Goal: Task Accomplishment & Management: Manage account settings

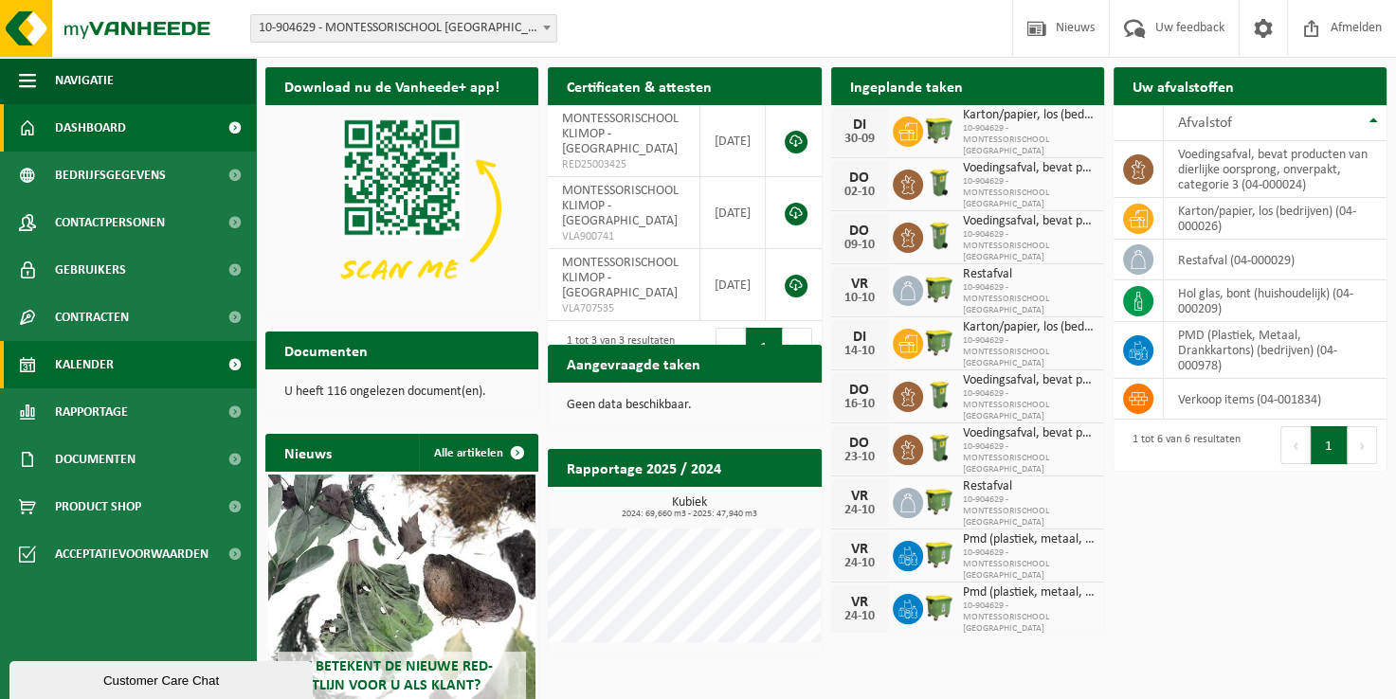
click at [114, 366] on link "Kalender" at bounding box center [128, 364] width 256 height 47
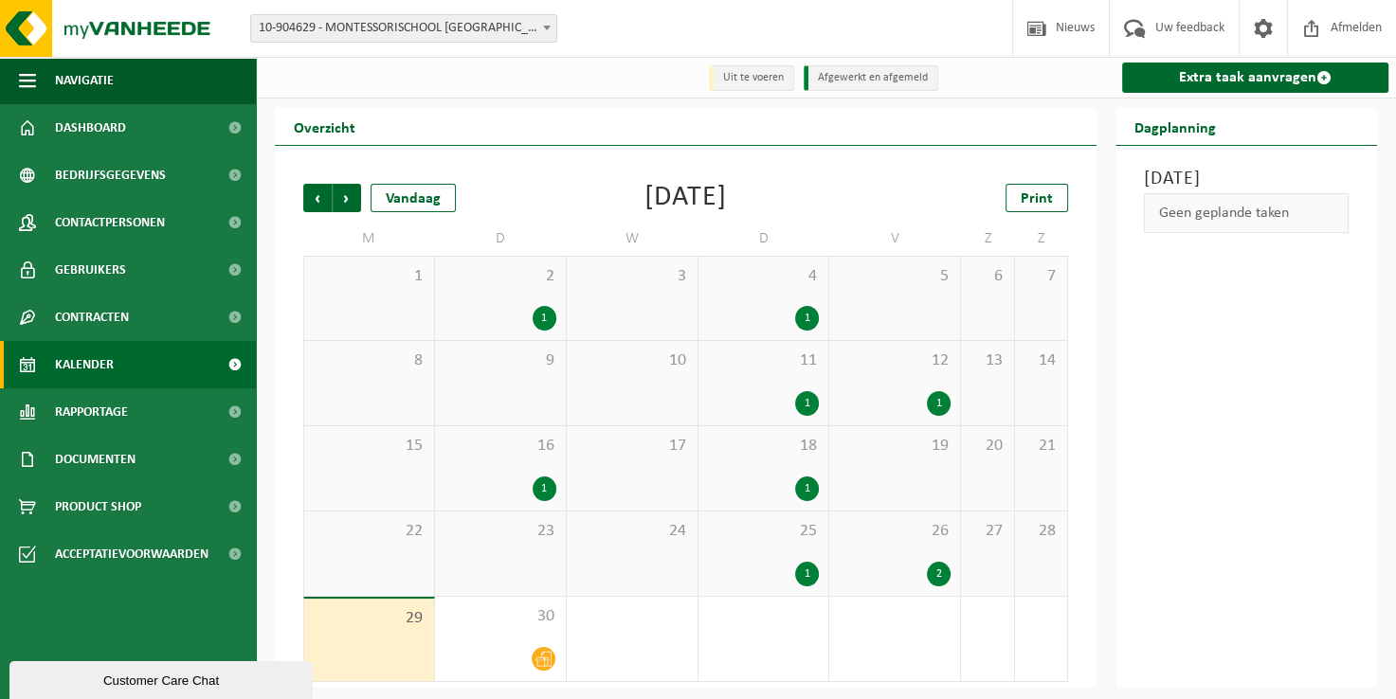
scroll to position [3, 0]
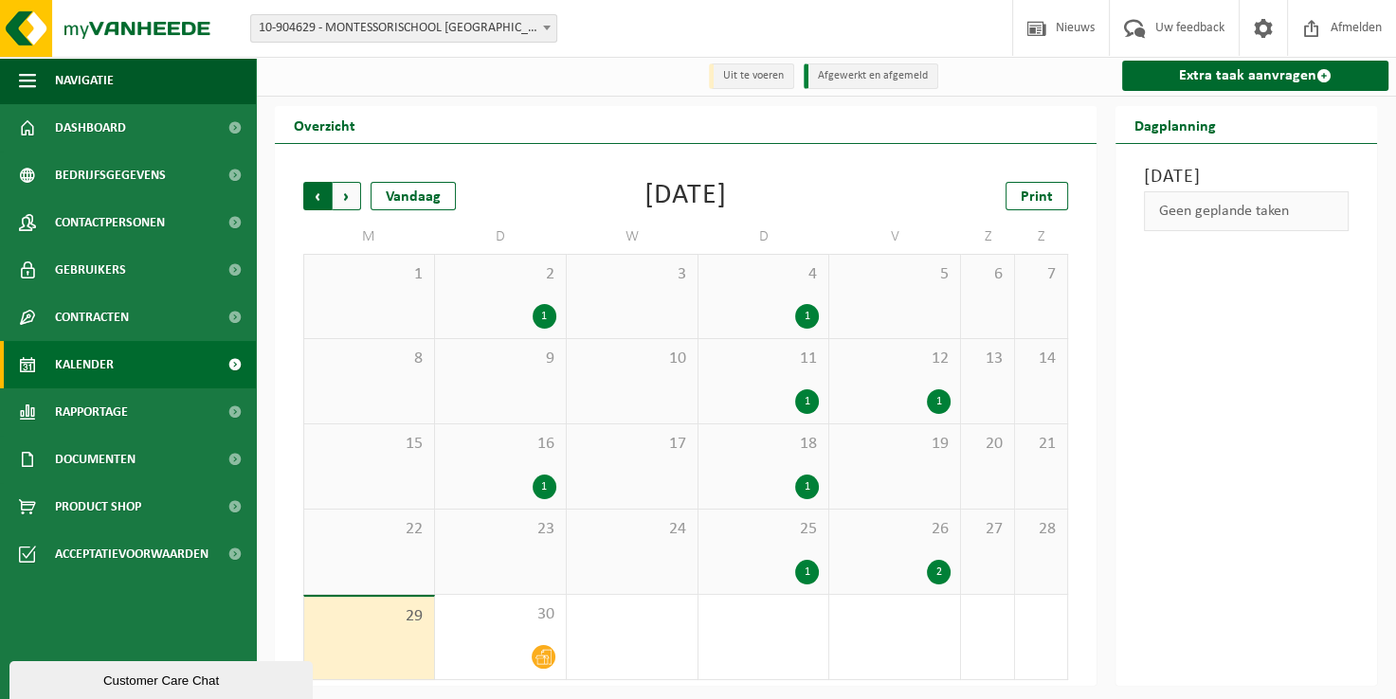
click at [349, 195] on span "Volgende" at bounding box center [347, 196] width 28 height 28
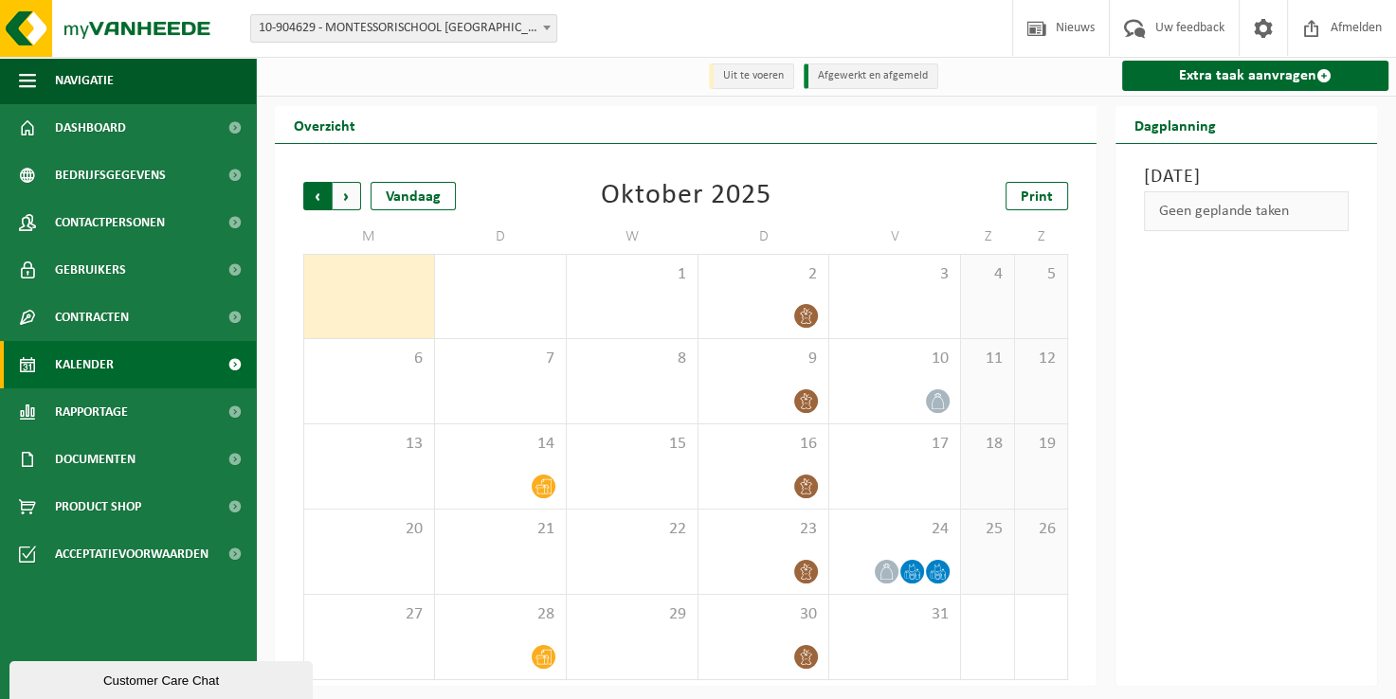
click at [349, 195] on span "Volgende" at bounding box center [347, 196] width 28 height 28
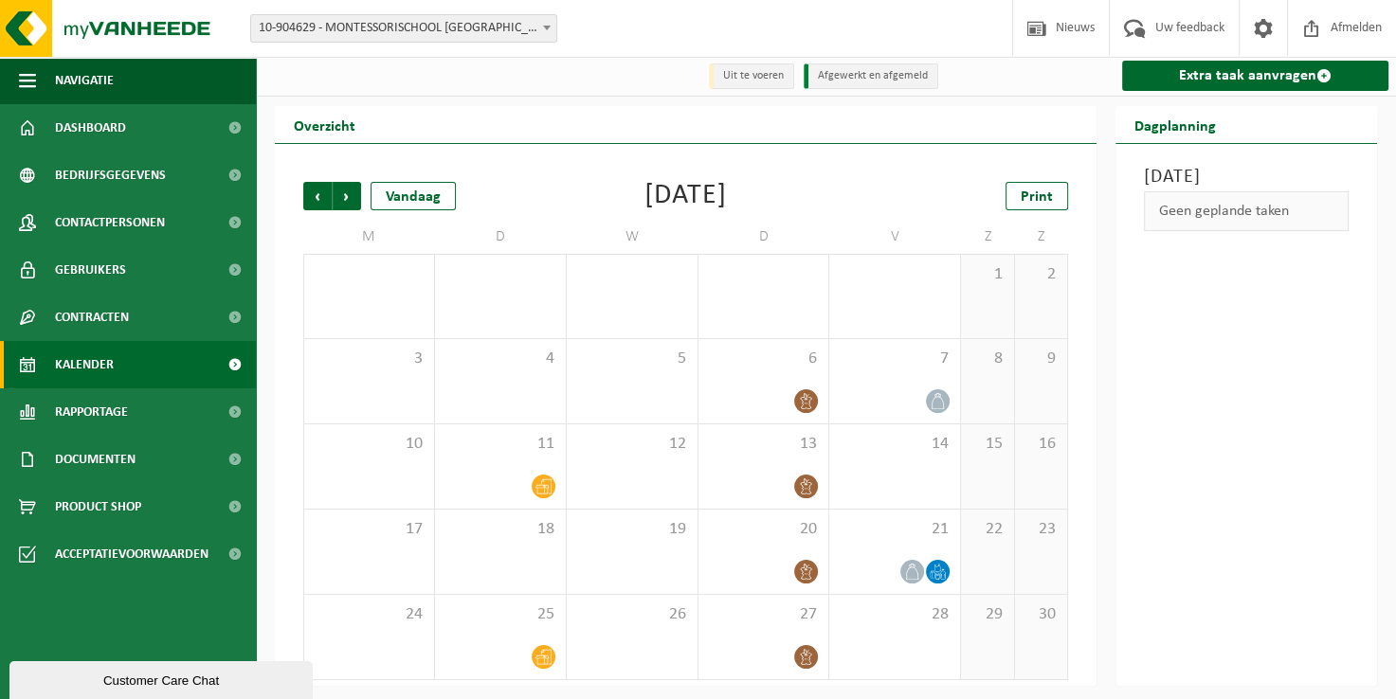
click at [345, 197] on span "Volgende" at bounding box center [347, 196] width 28 height 28
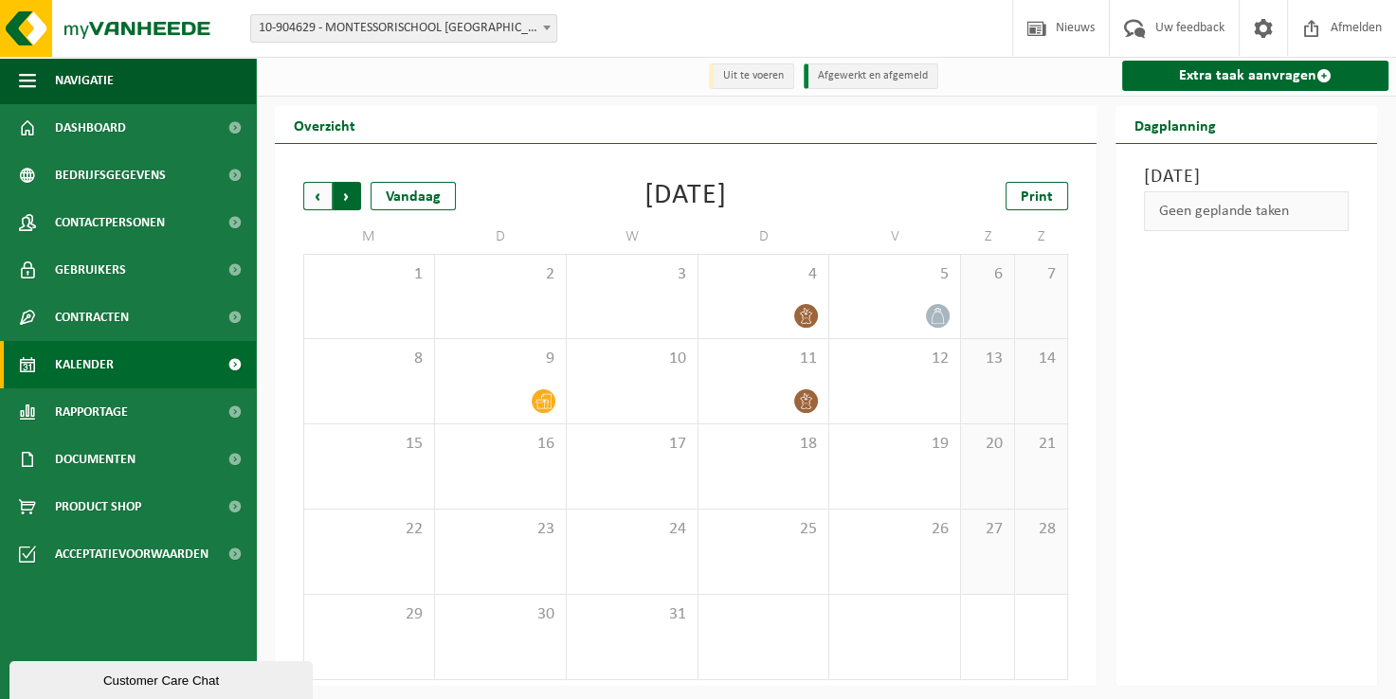
click at [314, 194] on span "Vorige" at bounding box center [317, 196] width 28 height 28
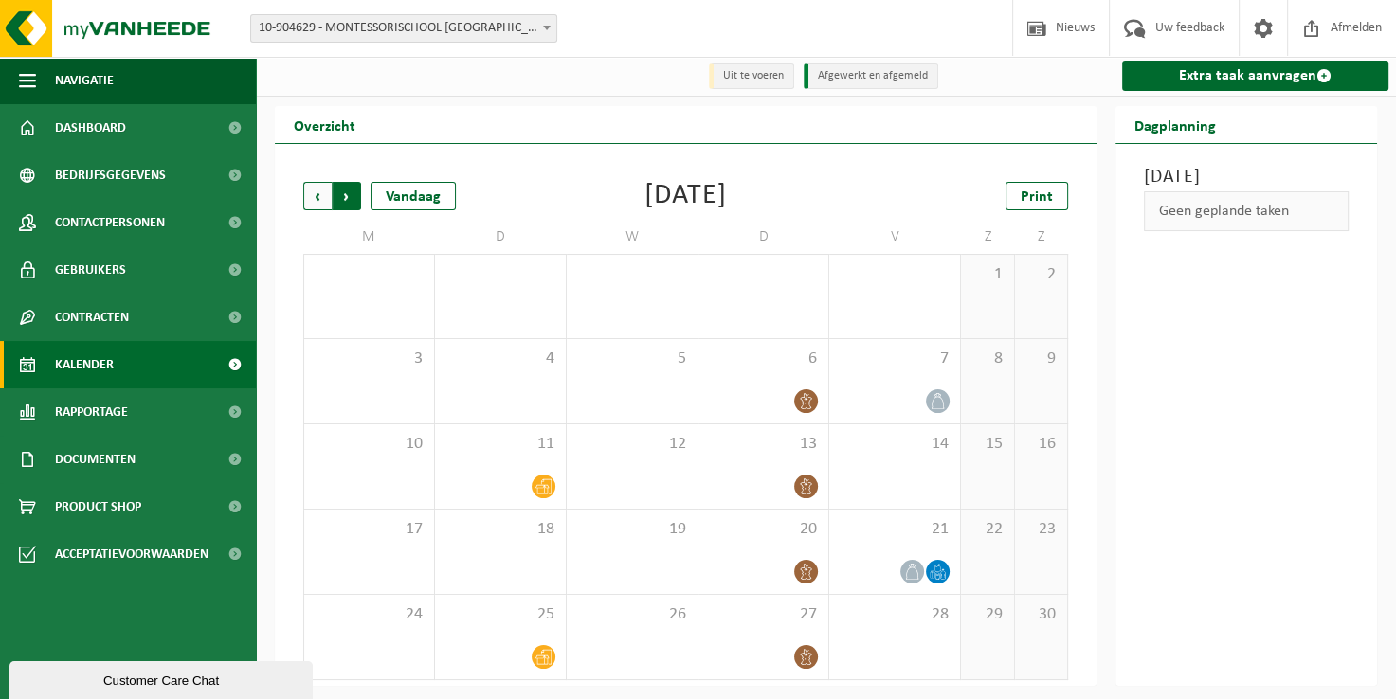
click at [312, 195] on span "Vorige" at bounding box center [317, 196] width 28 height 28
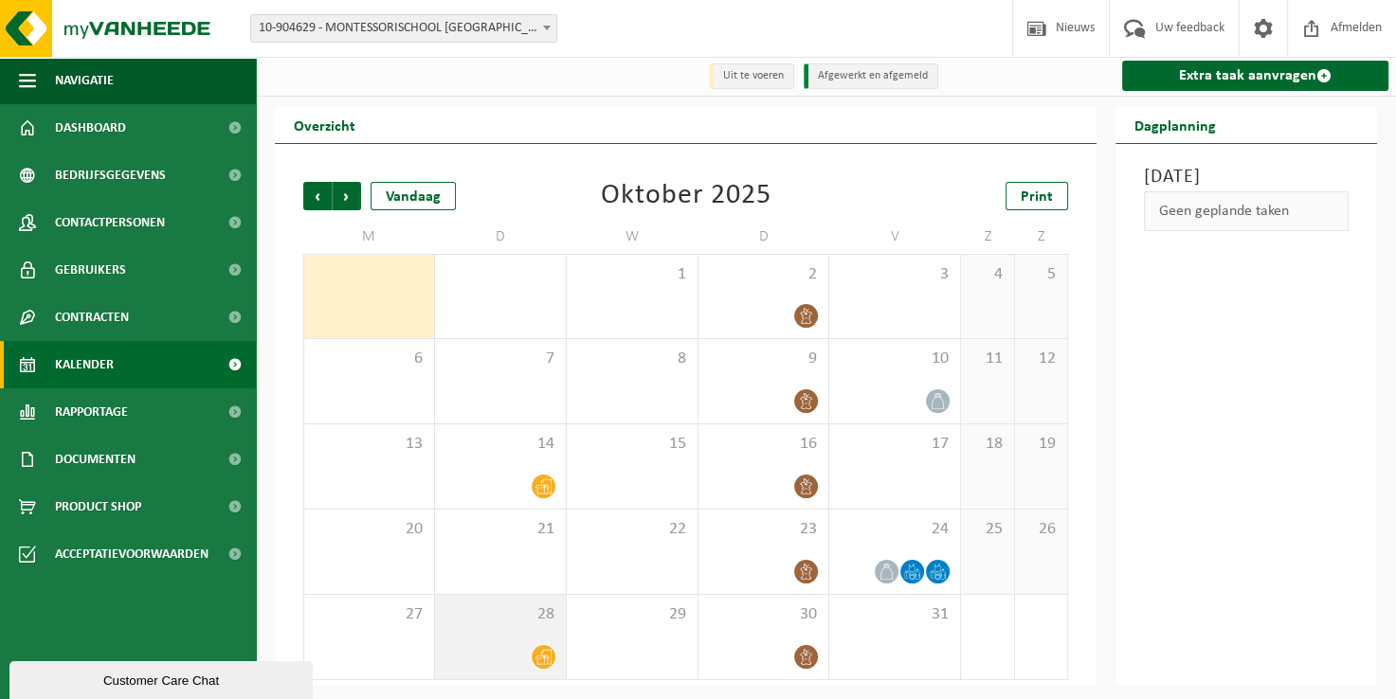
click at [541, 654] on icon at bounding box center [543, 657] width 16 height 15
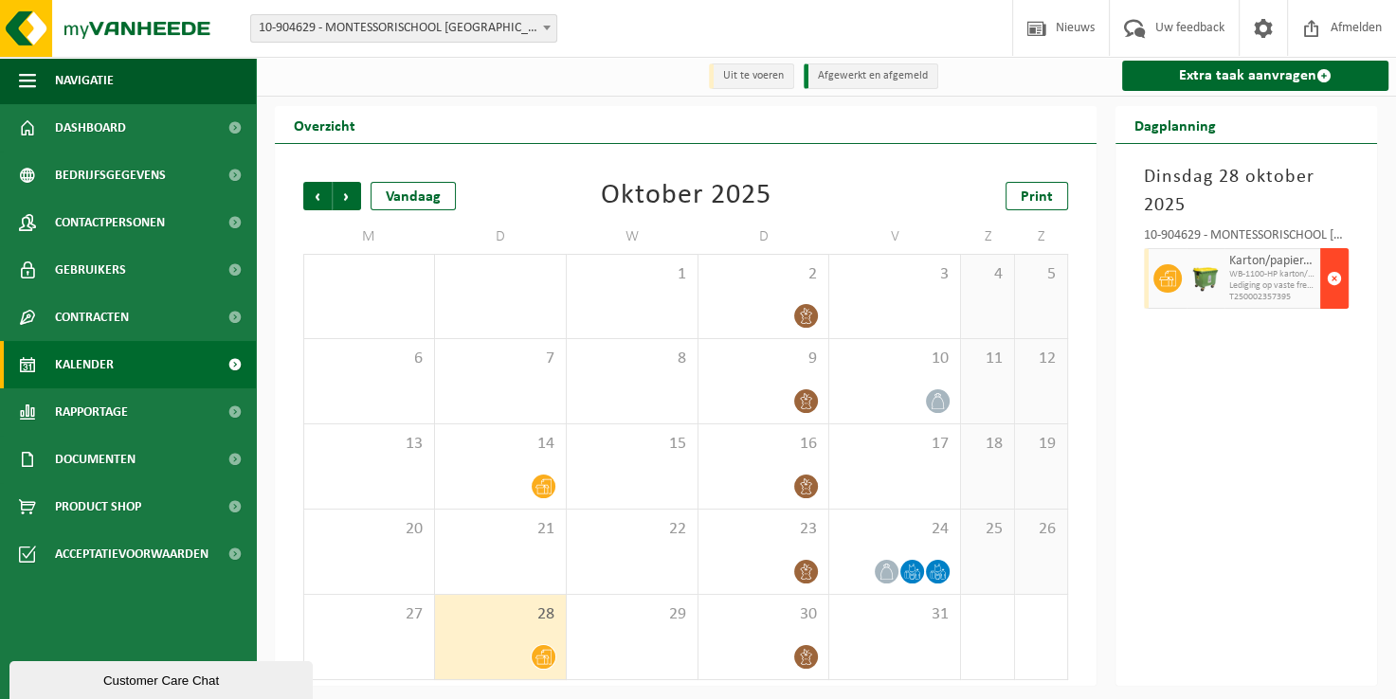
click at [1333, 277] on span "button" at bounding box center [1334, 279] width 15 height 38
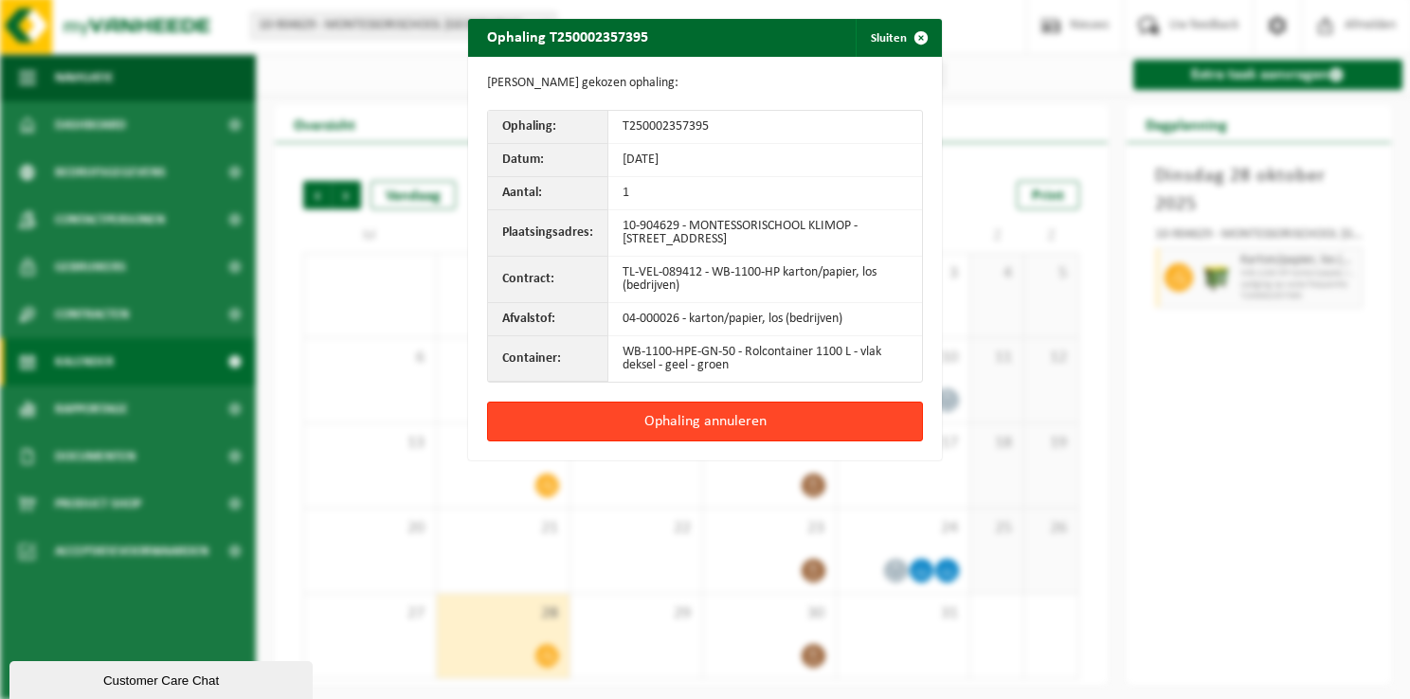
click at [738, 418] on button "Ophaling annuleren" at bounding box center [705, 422] width 436 height 40
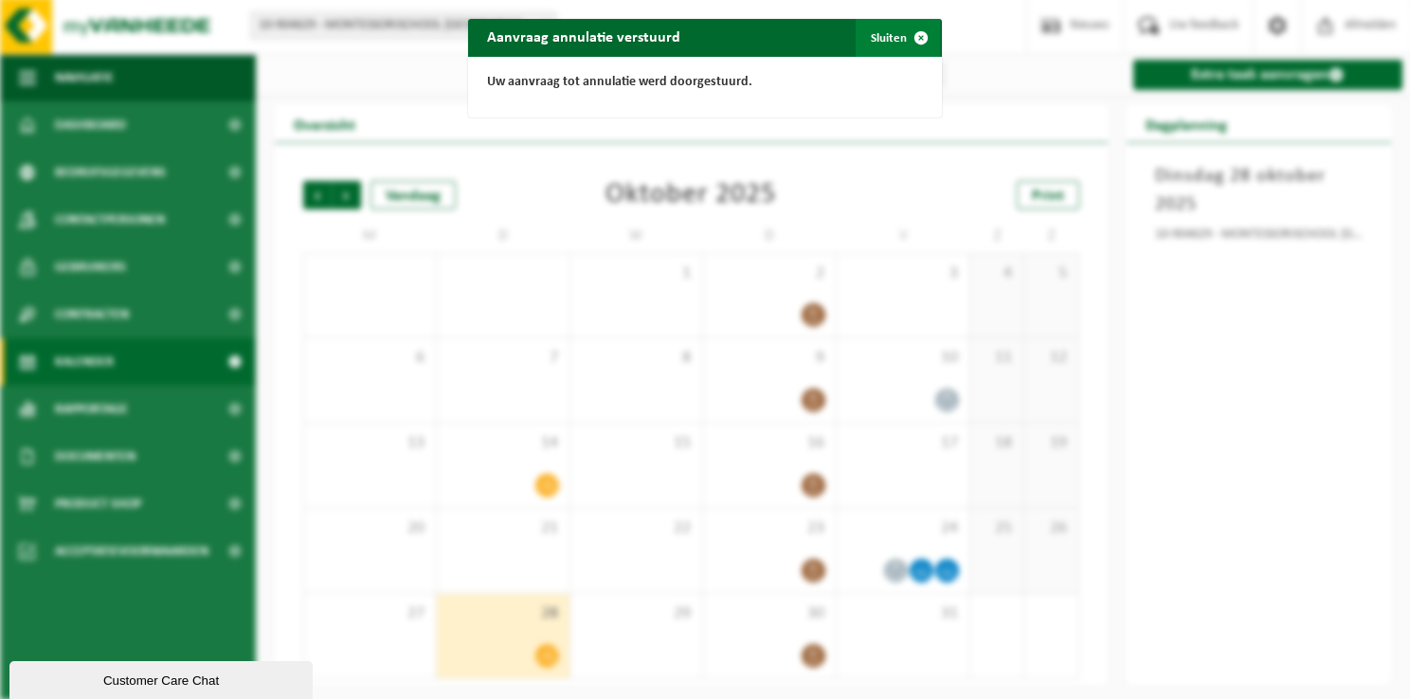
click at [913, 36] on span "button" at bounding box center [921, 38] width 38 height 38
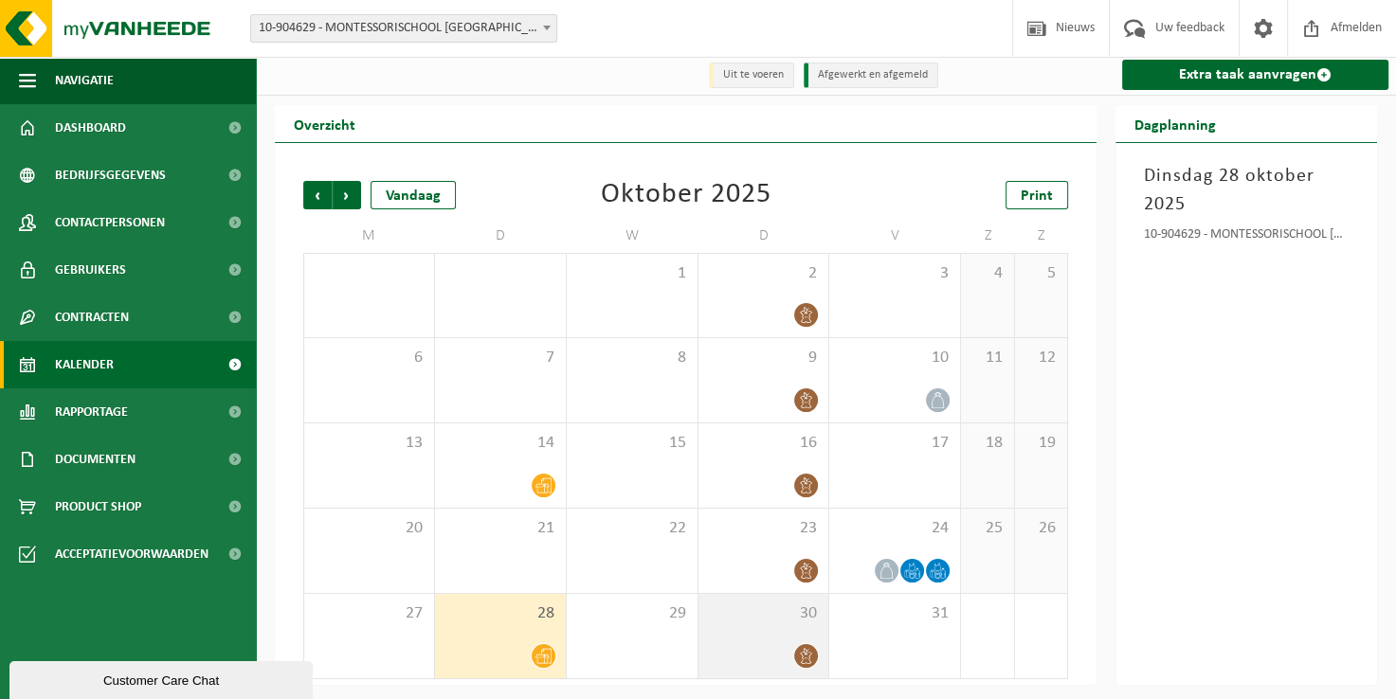
click at [807, 656] on icon at bounding box center [806, 656] width 11 height 16
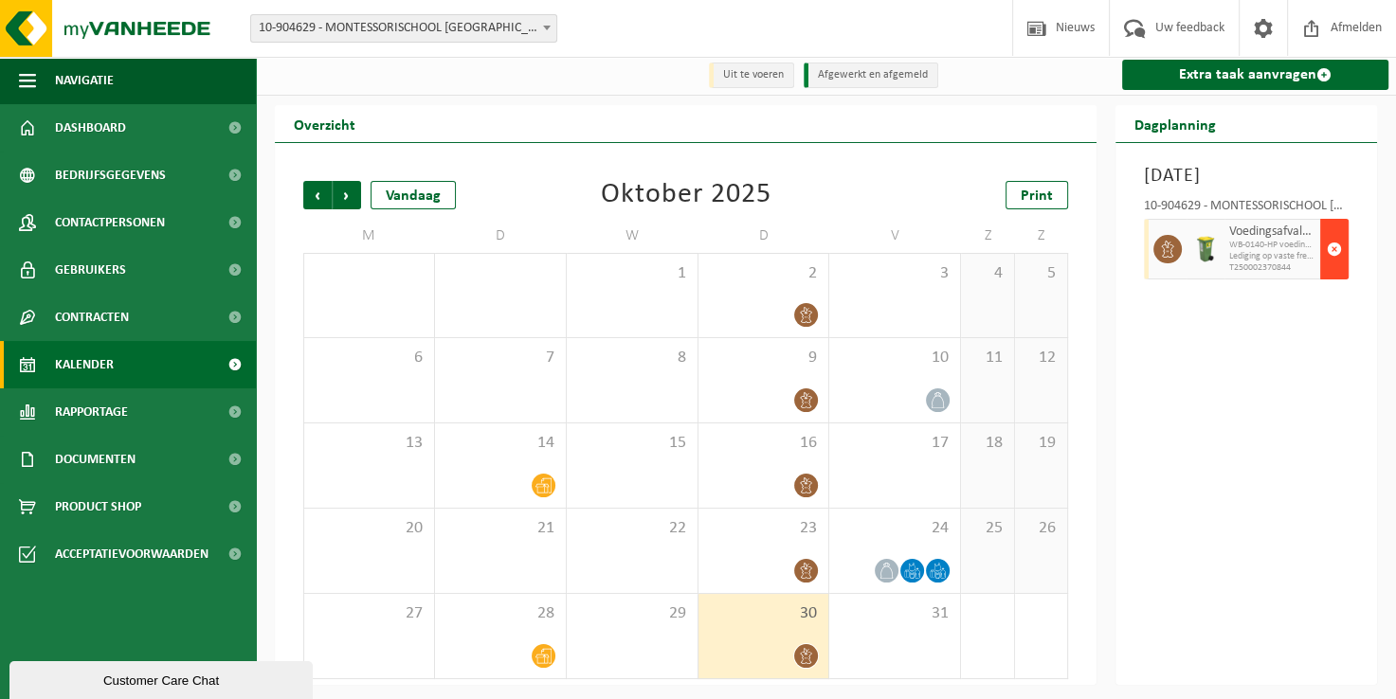
click at [1333, 268] on span "button" at bounding box center [1334, 249] width 15 height 38
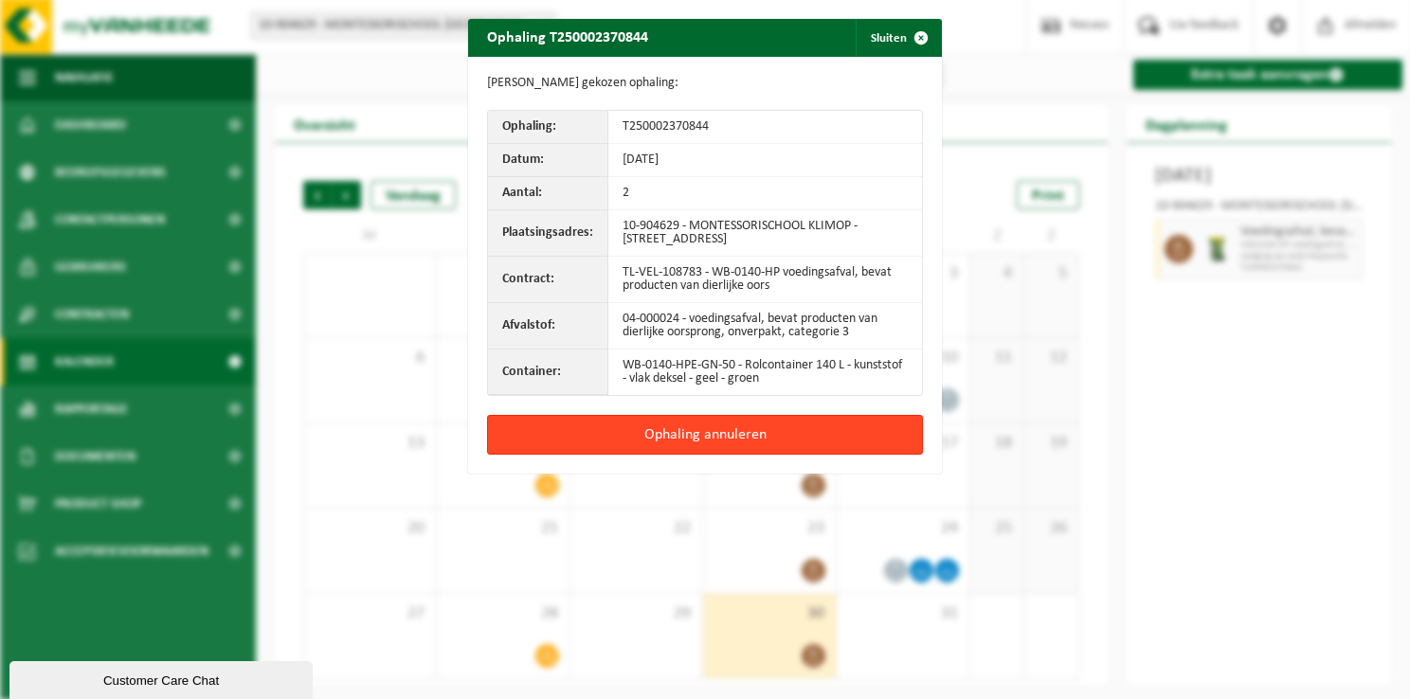
click at [685, 431] on button "Ophaling annuleren" at bounding box center [705, 435] width 436 height 40
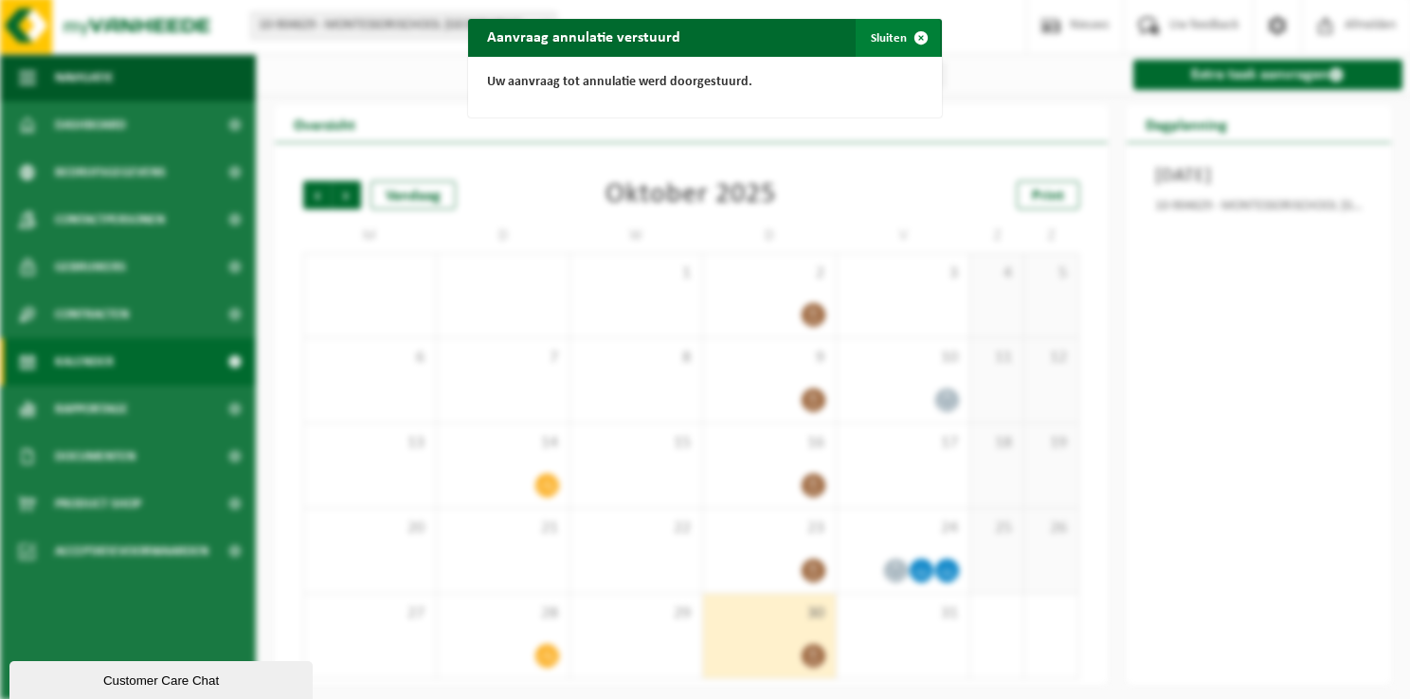
click at [913, 36] on span "button" at bounding box center [921, 38] width 38 height 38
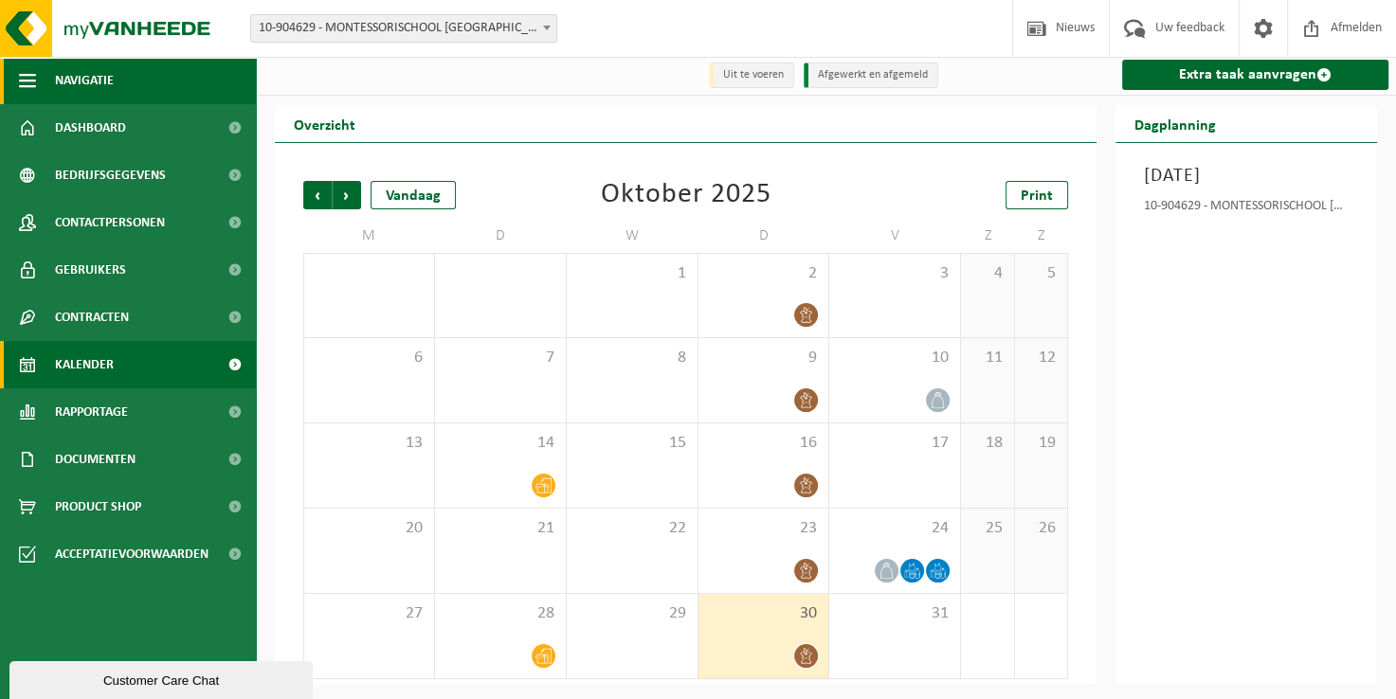
click at [93, 81] on span "Navigatie" at bounding box center [84, 80] width 59 height 47
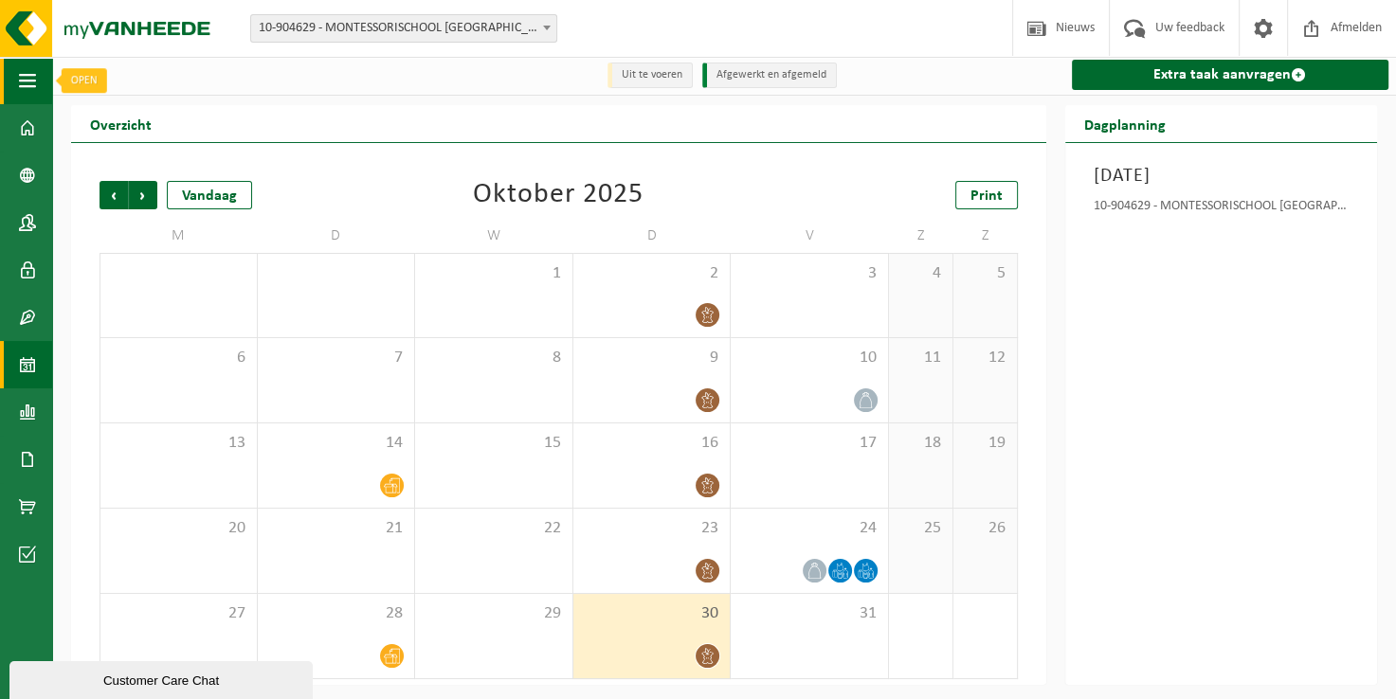
click at [28, 81] on span "button" at bounding box center [27, 80] width 17 height 47
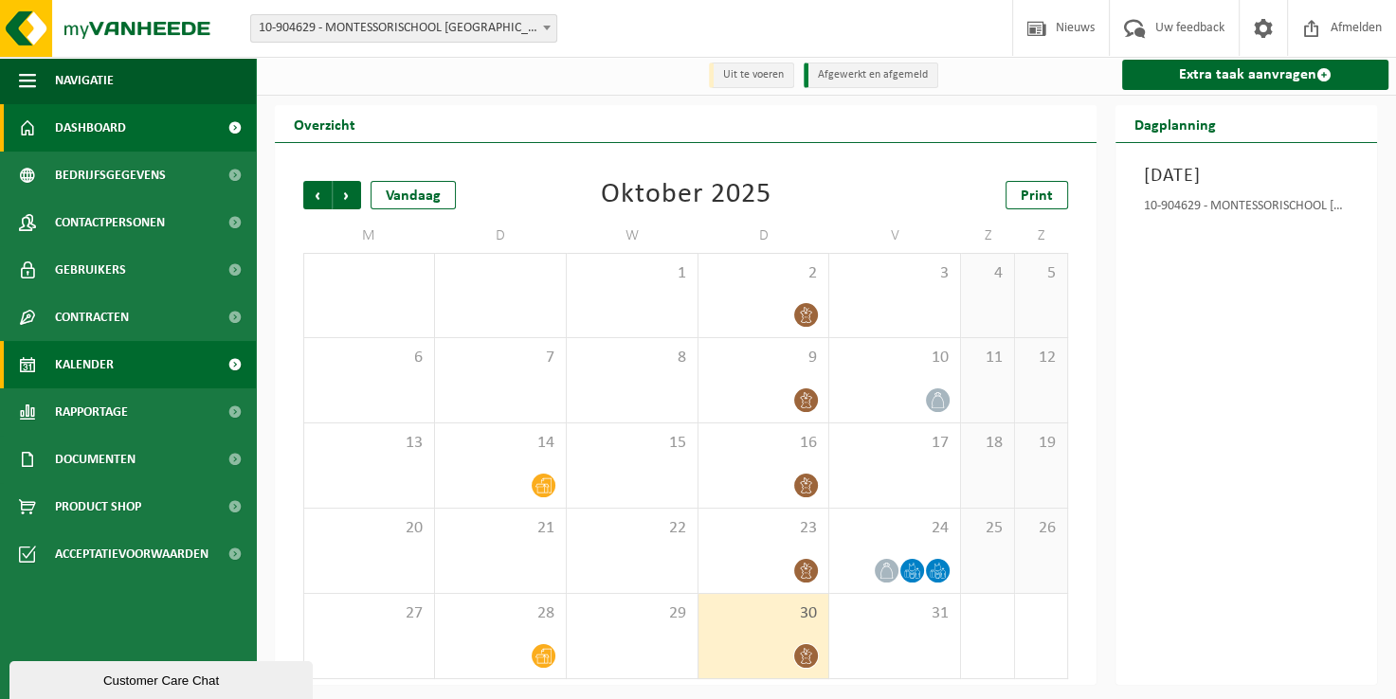
click at [106, 127] on span "Dashboard" at bounding box center [90, 127] width 71 height 47
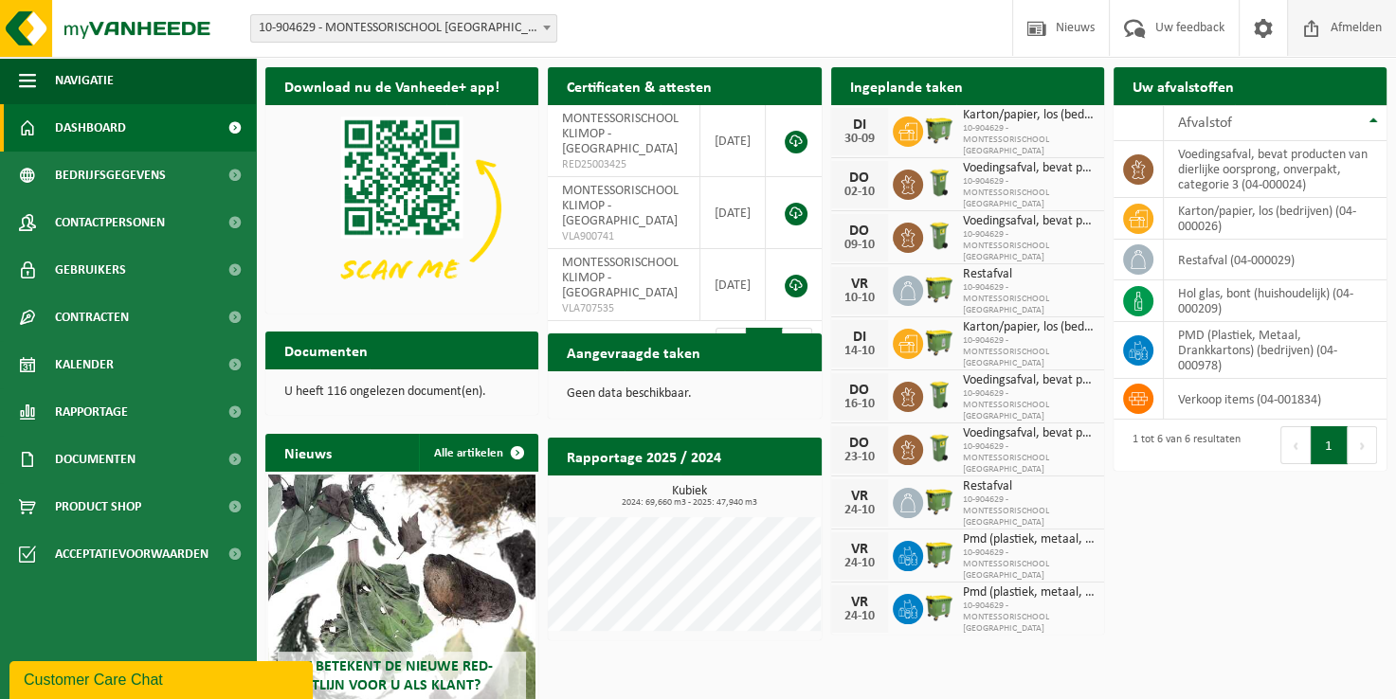
click at [1350, 27] on span "Afmelden" at bounding box center [1356, 28] width 61 height 56
